Goal: Transaction & Acquisition: Purchase product/service

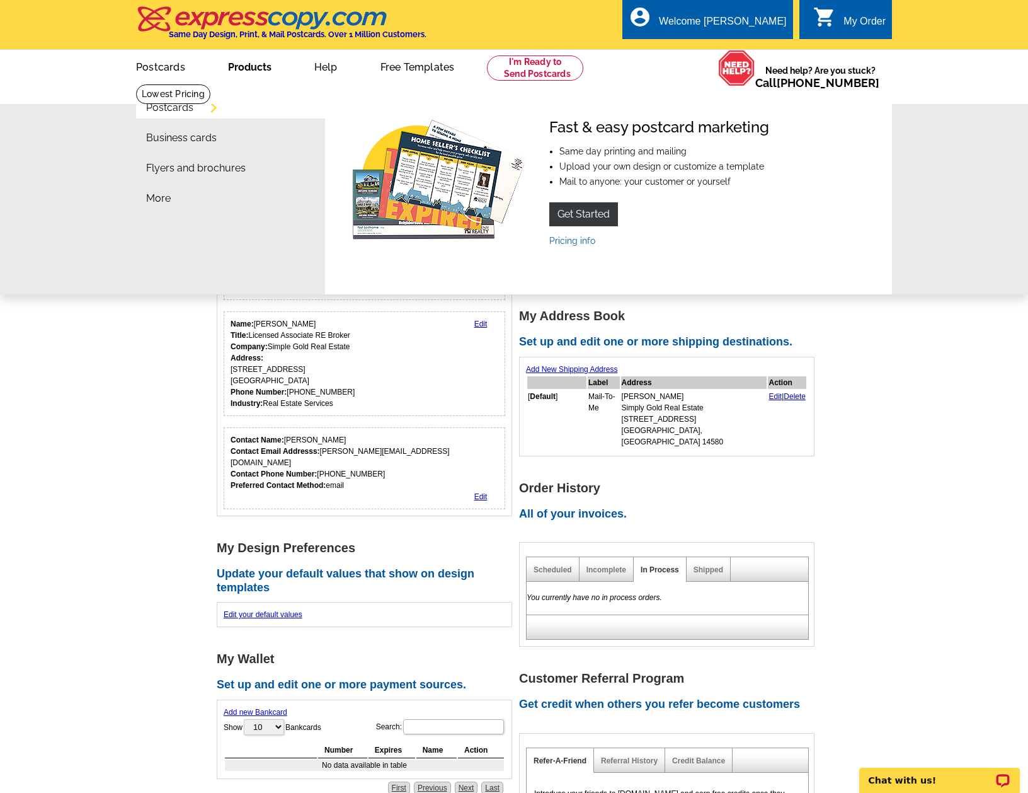
click at [254, 71] on link "Products" at bounding box center [250, 66] width 84 height 30
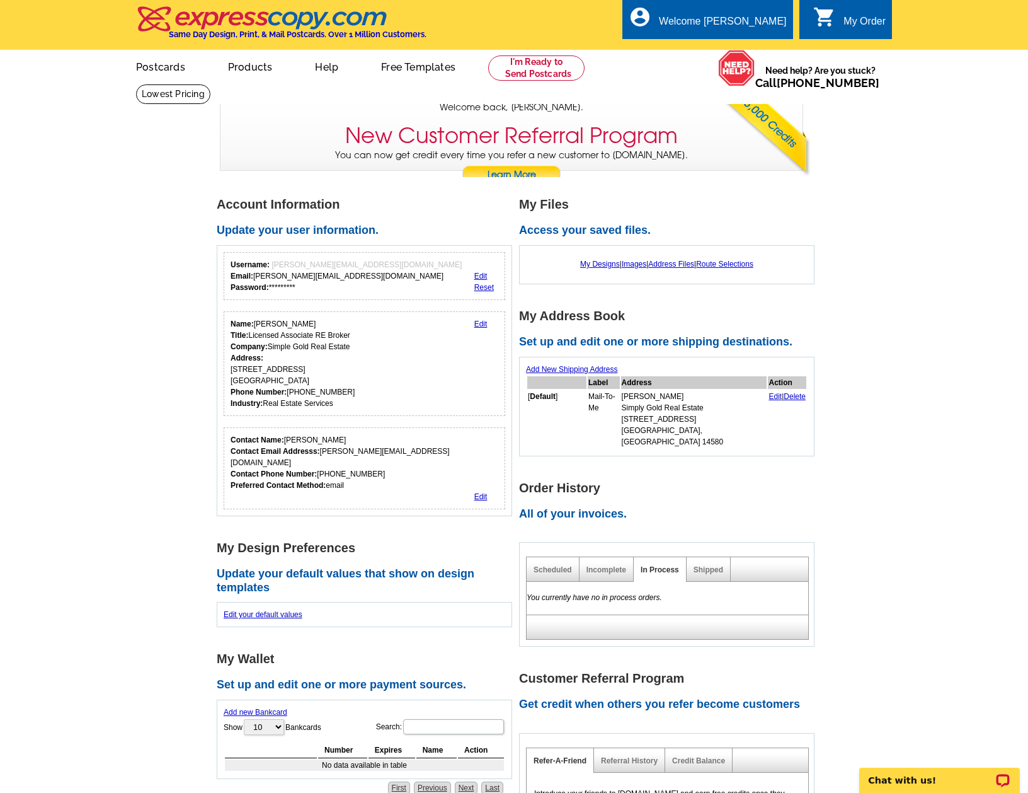
click at [253, 69] on link "Products" at bounding box center [250, 66] width 85 height 30
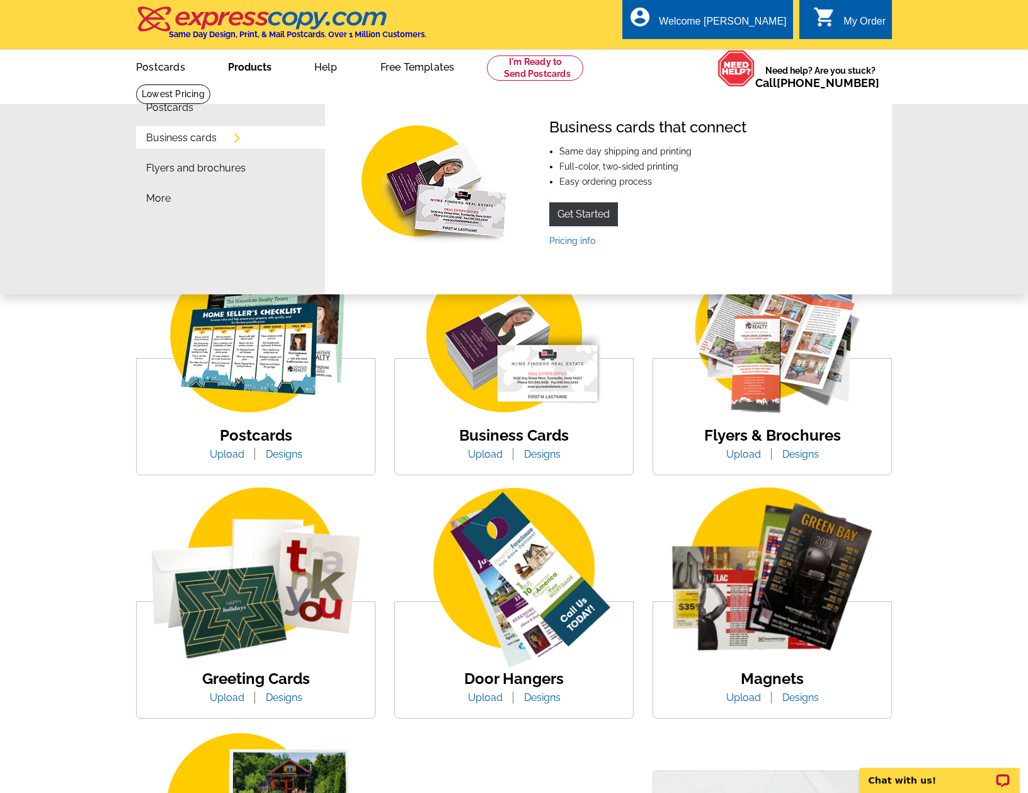
click at [178, 139] on link "Business cards" at bounding box center [181, 138] width 71 height 10
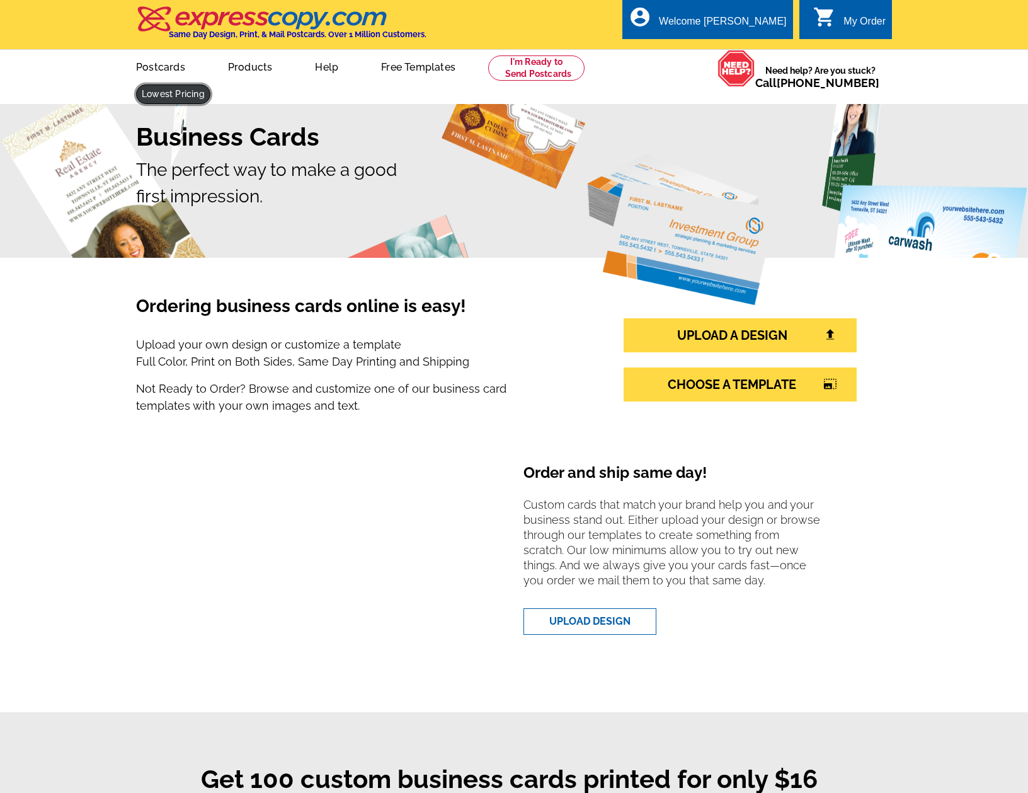
click at [210, 84] on link at bounding box center [173, 94] width 74 height 20
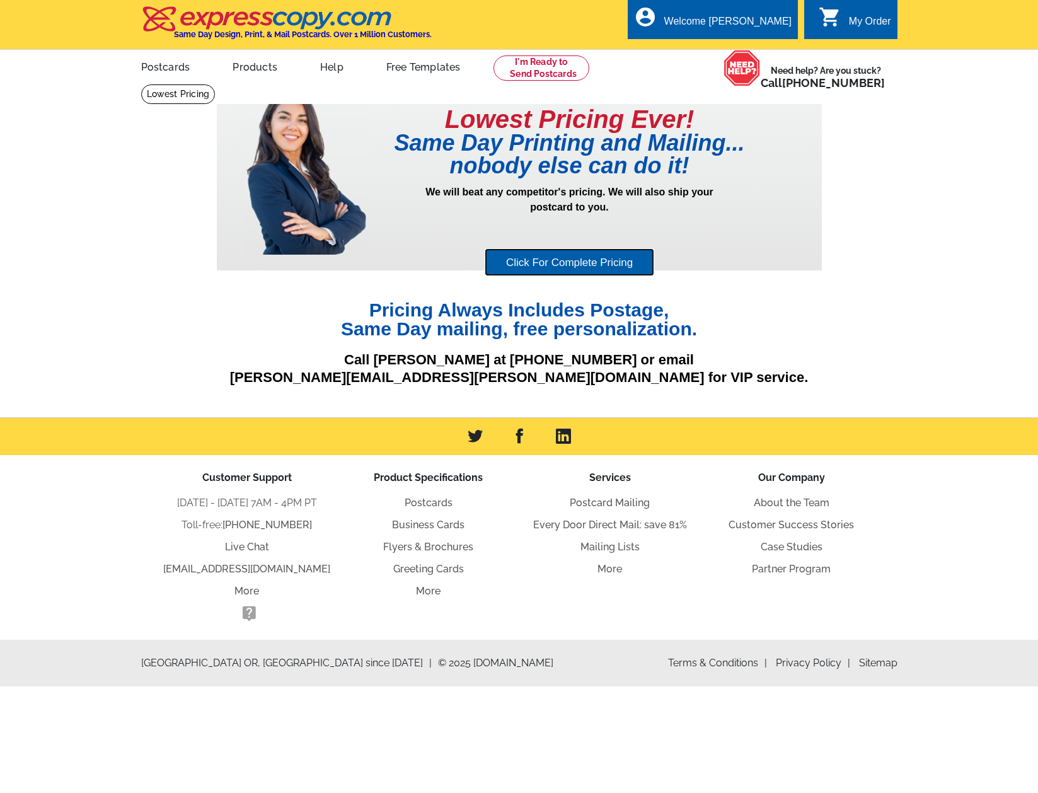
click at [536, 261] on link "Click For Complete Pricing" at bounding box center [570, 262] width 170 height 28
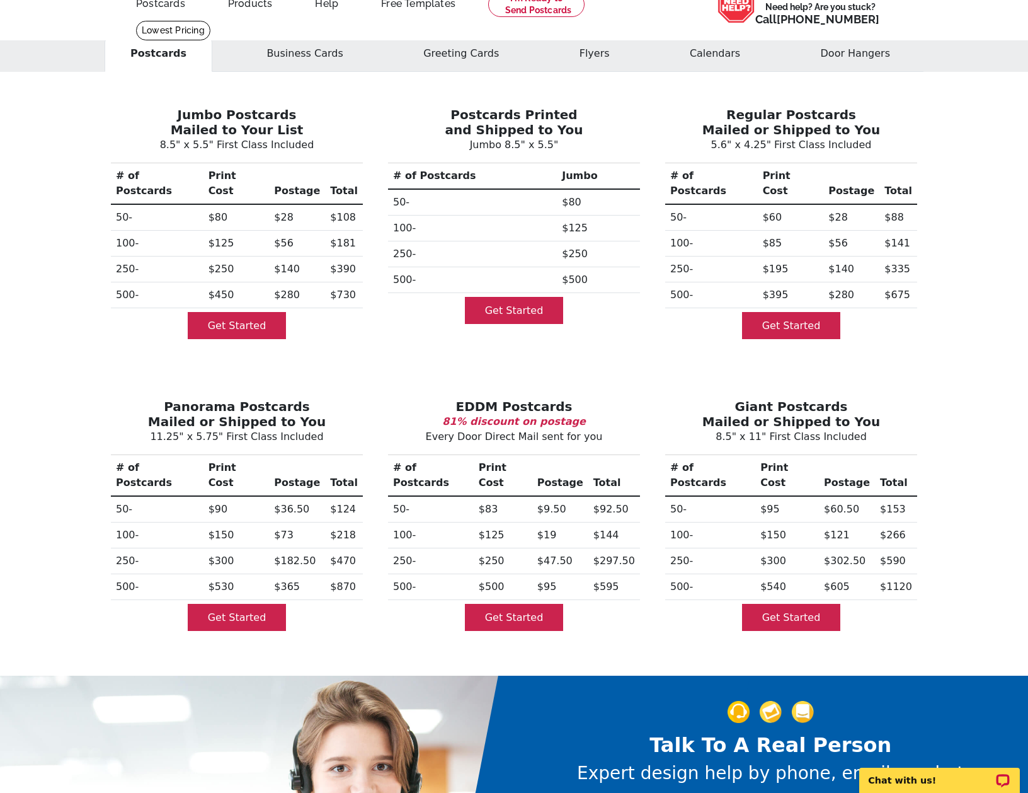
scroll to position [63, 0]
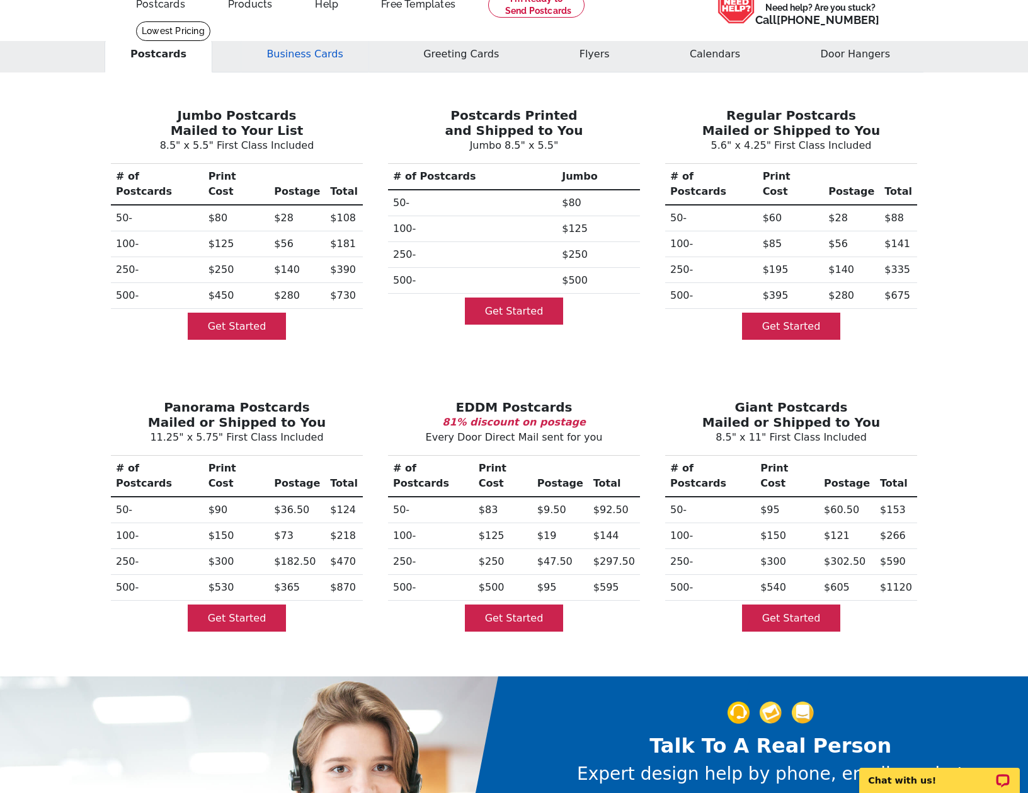
click at [302, 60] on button "Business Cards" at bounding box center [305, 54] width 128 height 37
